Goal: Transaction & Acquisition: Book appointment/travel/reservation

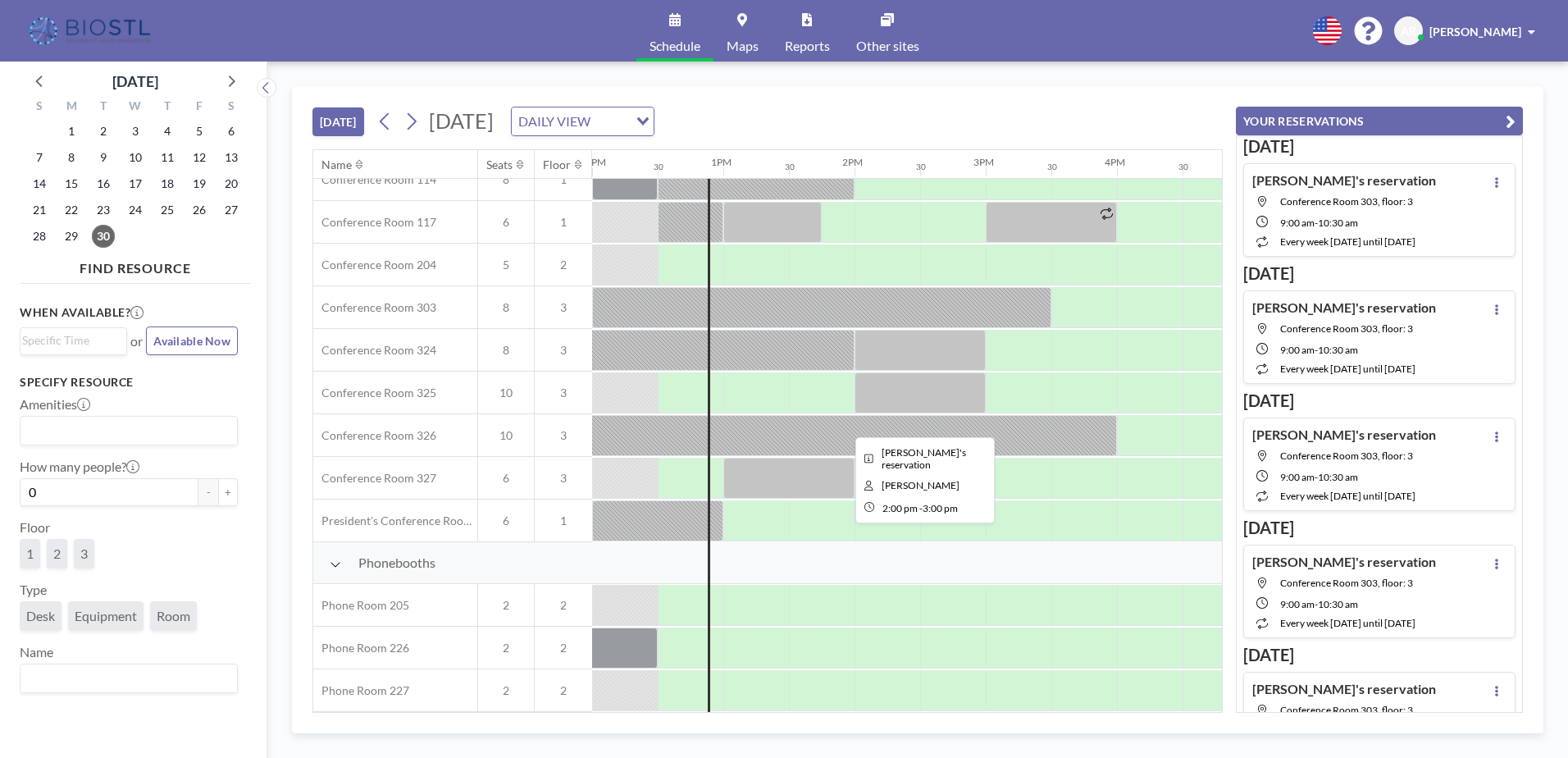
scroll to position [538, 1575]
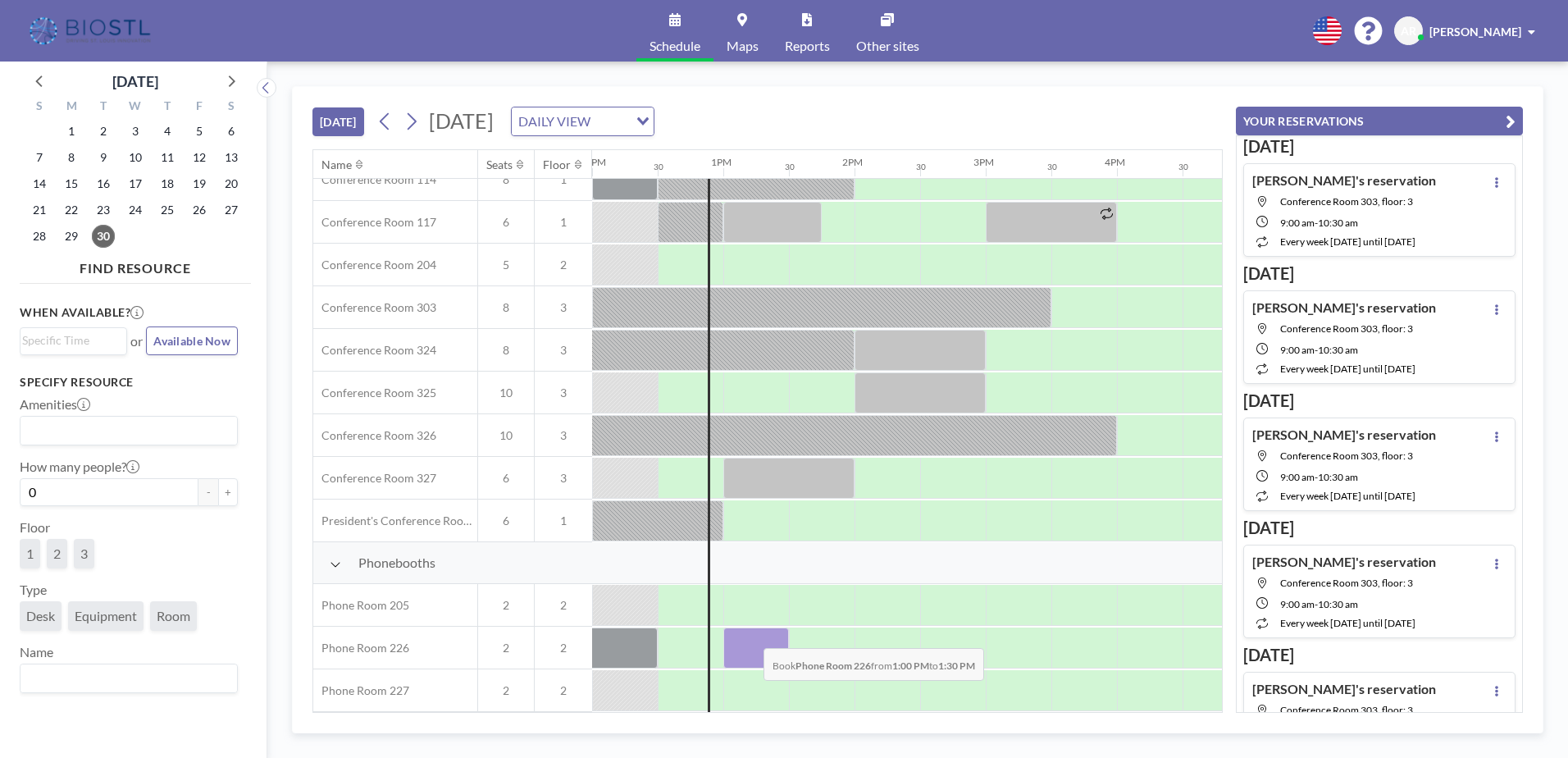
click at [750, 635] on div at bounding box center [756, 648] width 65 height 41
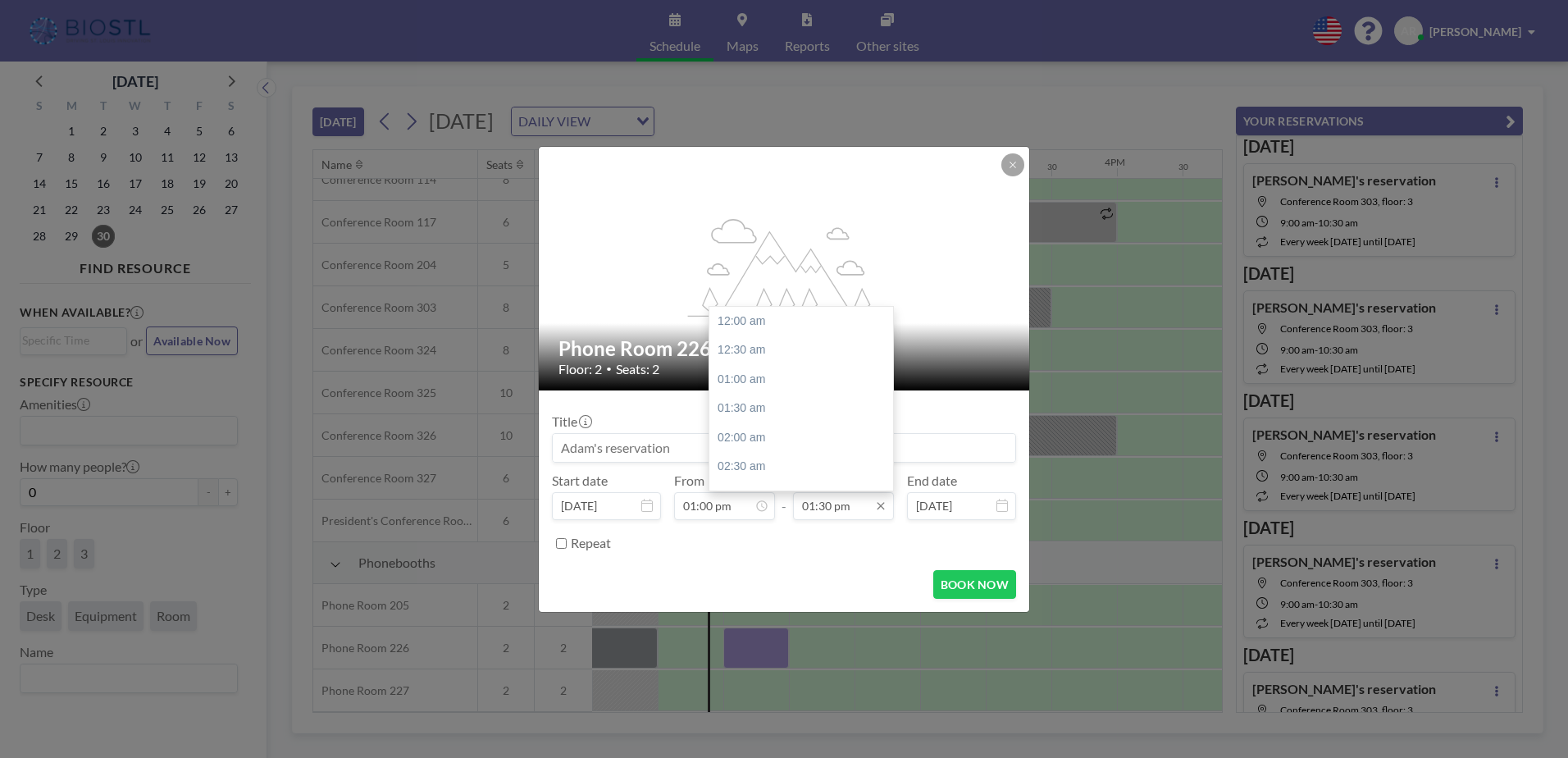
scroll to position [788, 0]
click at [741, 352] on div "02:00 pm" at bounding box center [806, 350] width 192 height 29
type input "02:00 pm"
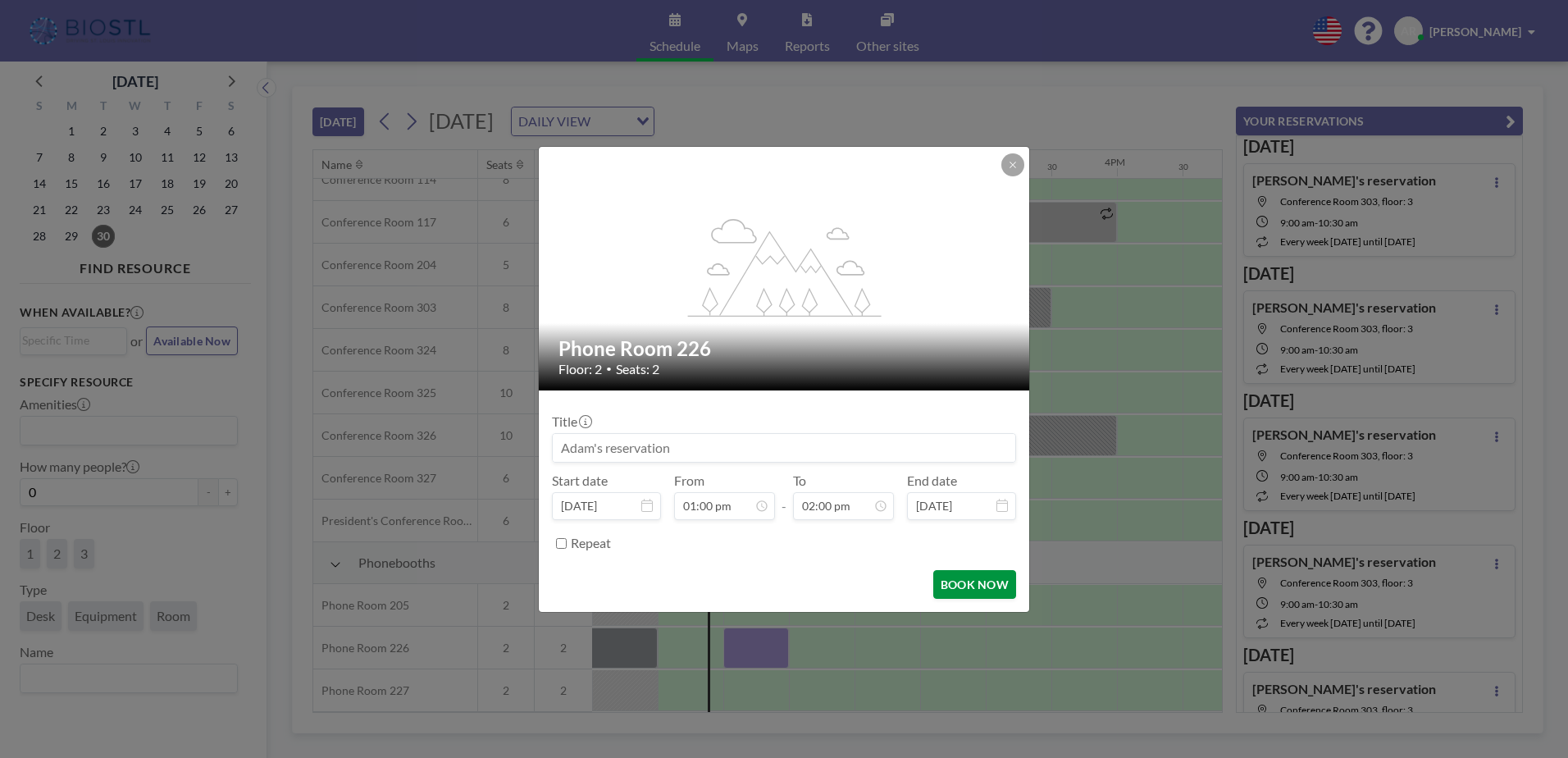
click at [960, 589] on button "BOOK NOW" at bounding box center [975, 584] width 83 height 29
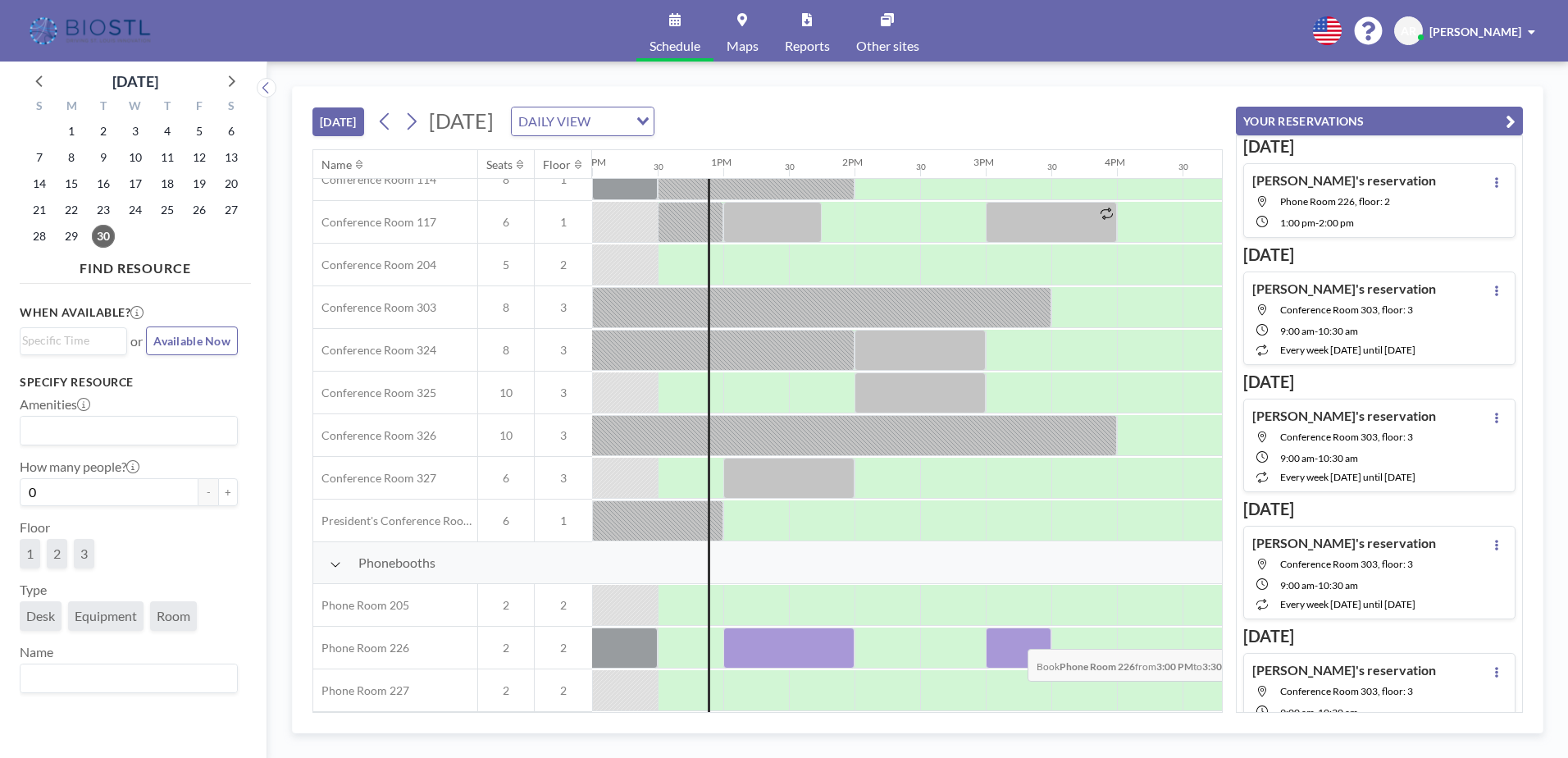
click at [1014, 636] on div at bounding box center [1018, 648] width 65 height 41
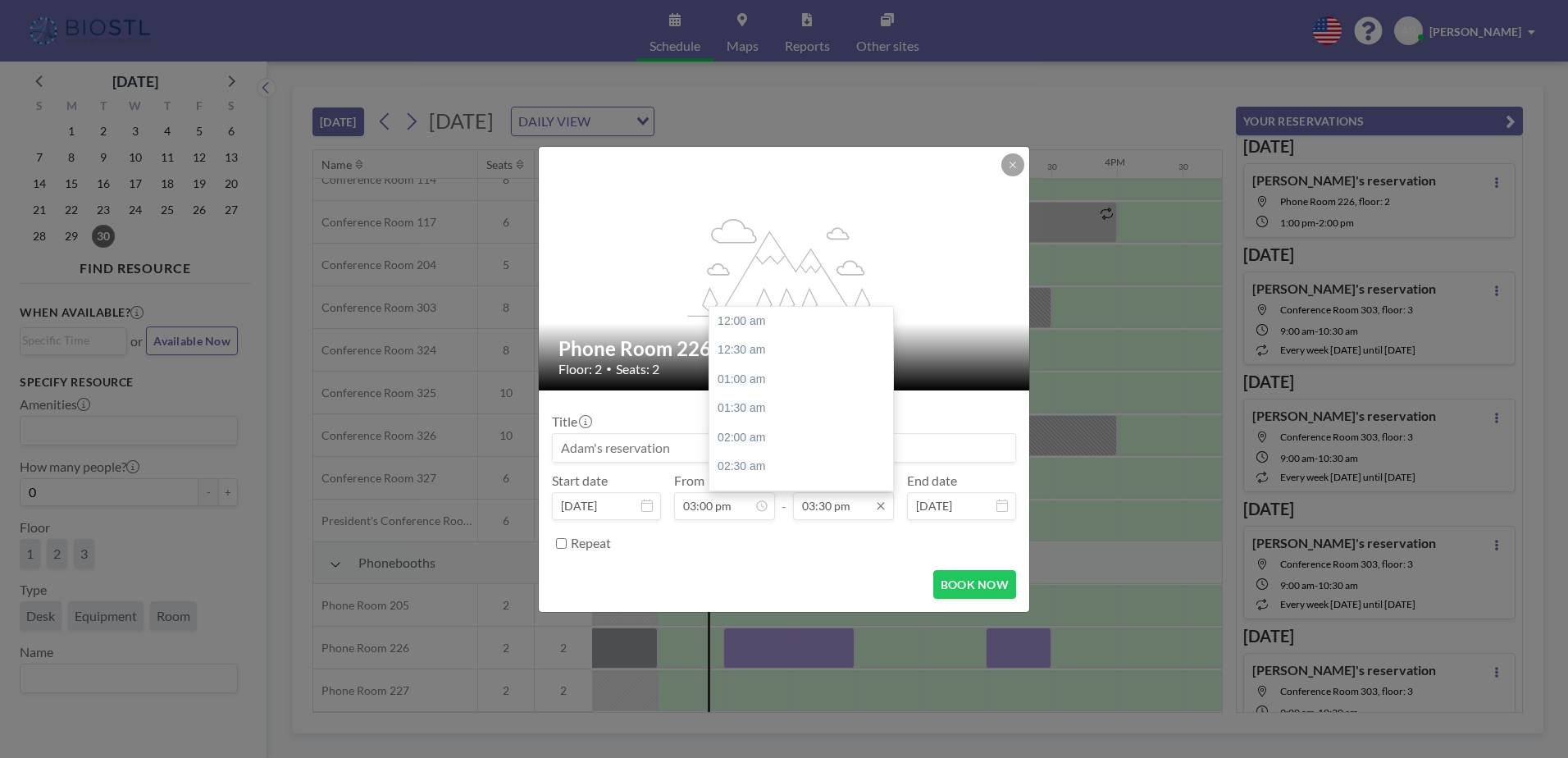
scroll to position [904, 0]
click at [736, 346] on div "04:00 pm" at bounding box center [806, 351] width 192 height 29
type input "04:00 pm"
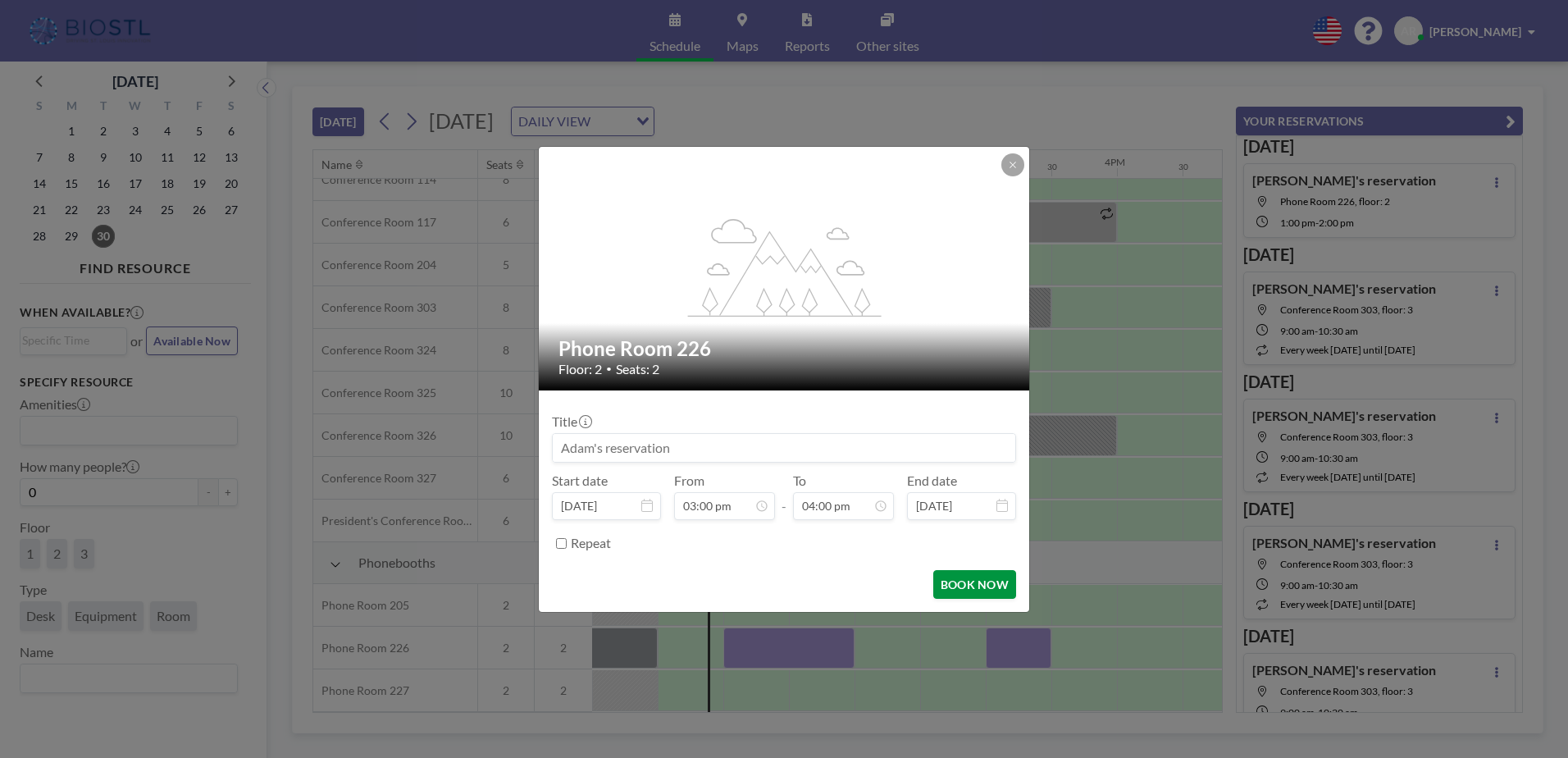
click at [979, 595] on button "BOOK NOW" at bounding box center [975, 584] width 83 height 29
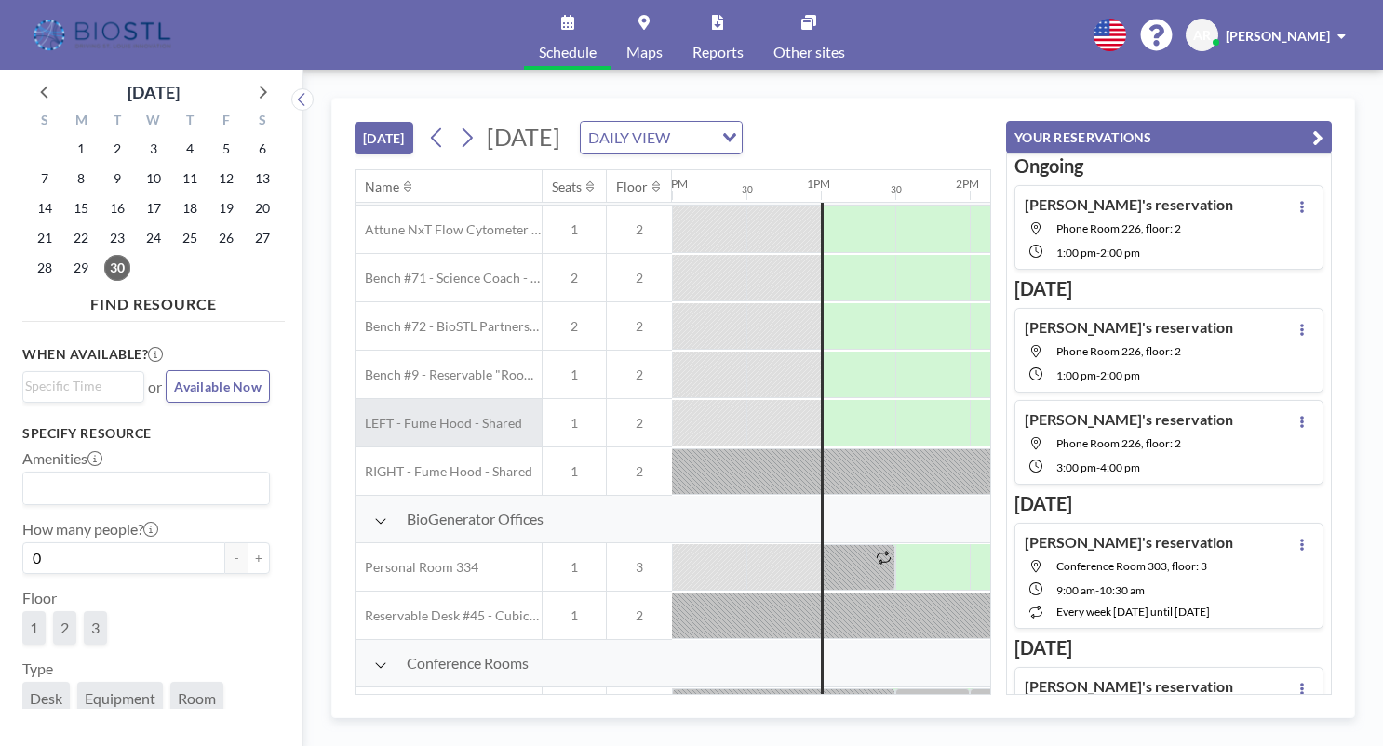
scroll to position [0, 1787]
